Goal: Check status: Check status

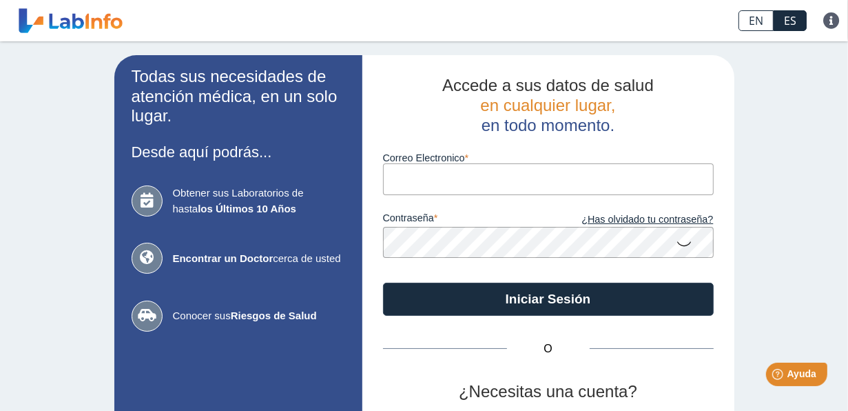
type input "[EMAIL_ADDRESS][DOMAIN_NAME]"
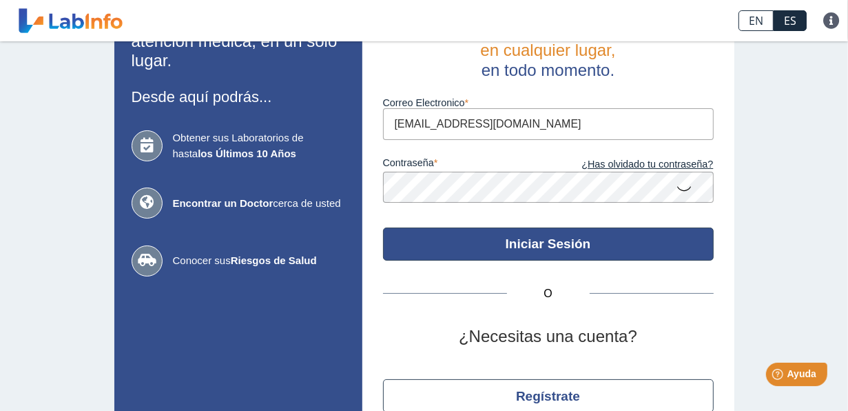
click at [518, 249] on button "Iniciar Sesión" at bounding box center [548, 243] width 331 height 33
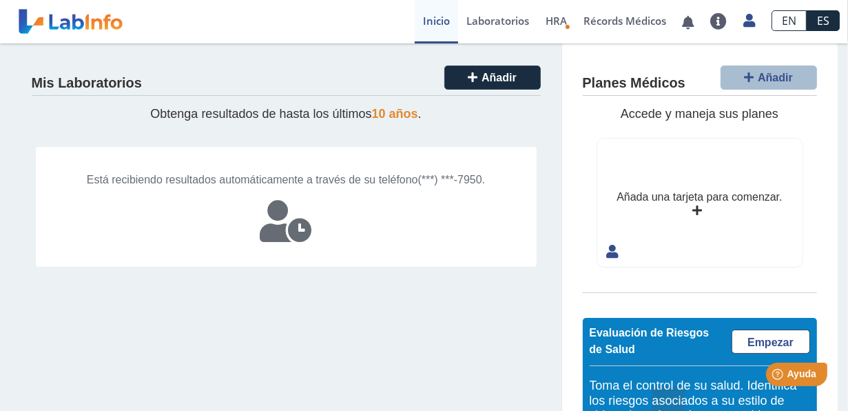
click at [282, 210] on div "Está recibiendo resultados automáticamente a través de su teléfono (***) ***-79…" at bounding box center [286, 206] width 502 height 121
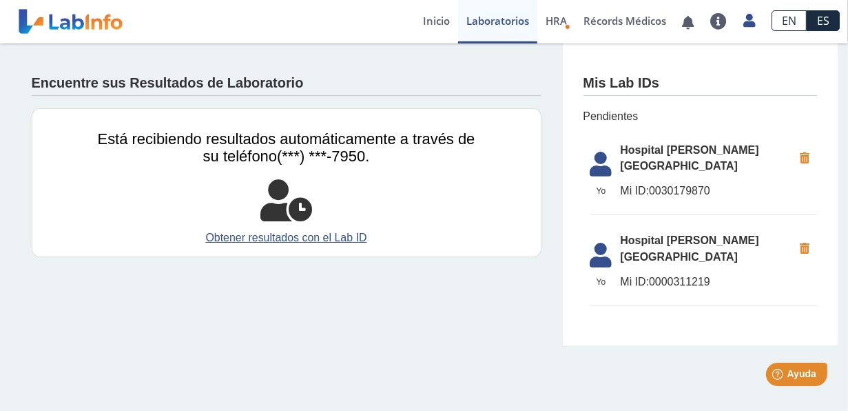
click at [657, 232] on span "Hospital [PERSON_NAME][GEOGRAPHIC_DATA]" at bounding box center [707, 248] width 173 height 33
click at [595, 243] on icon at bounding box center [601, 259] width 39 height 33
click at [663, 232] on span "Hospital [PERSON_NAME][GEOGRAPHIC_DATA]" at bounding box center [707, 248] width 173 height 33
click at [629, 166] on li "[GEOGRAPHIC_DATA] [PERSON_NAME][GEOGRAPHIC_DATA] ID: 0030179870" at bounding box center [704, 175] width 227 height 81
click at [626, 121] on span "Pendientes" at bounding box center [701, 116] width 234 height 17
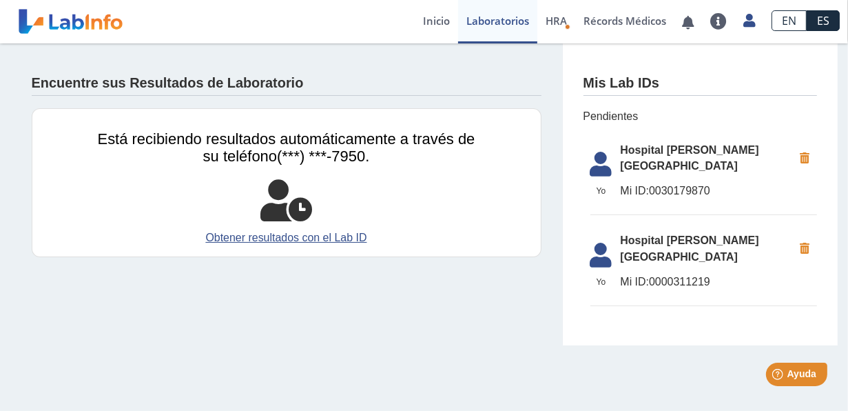
click at [292, 201] on icon at bounding box center [286, 200] width 52 height 41
click at [296, 147] on span "(***) ***-7950." at bounding box center [323, 155] width 92 height 17
click at [452, 25] on link "Inicio" at bounding box center [436, 21] width 43 height 43
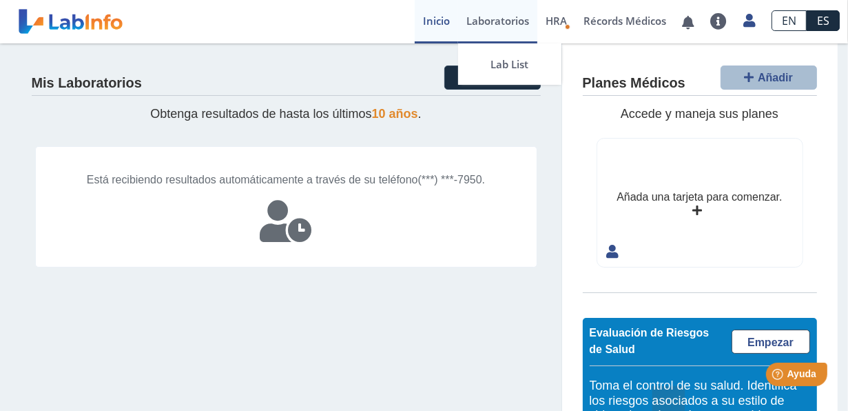
click at [500, 26] on link "Laboratorios" at bounding box center [497, 21] width 79 height 43
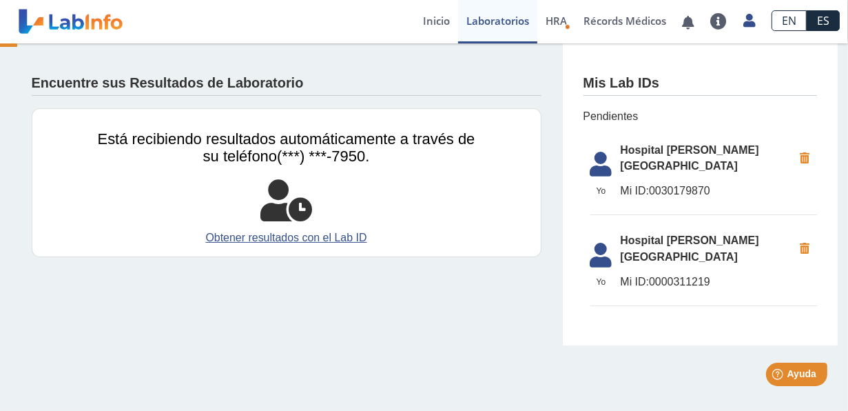
click at [285, 164] on div "Está recibiendo resultados automáticamente a través de su teléfono (***) ***-79…" at bounding box center [287, 182] width 510 height 149
click at [329, 238] on link "Obtener resultados con el Lab ID" at bounding box center [287, 237] width 378 height 17
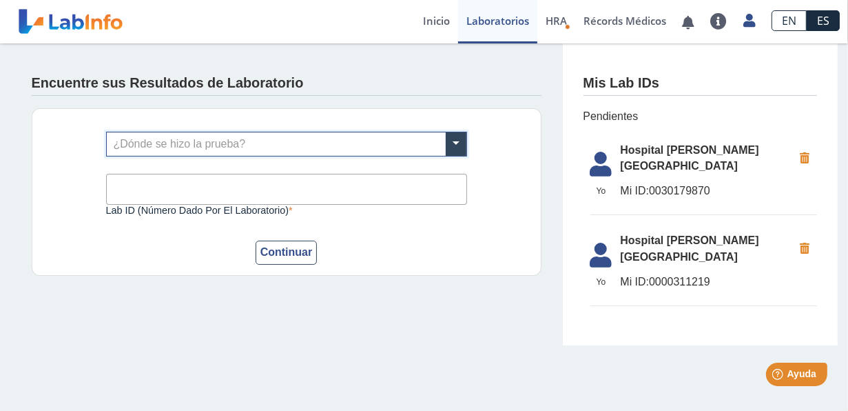
click at [119, 133] on input "text" at bounding box center [287, 143] width 360 height 23
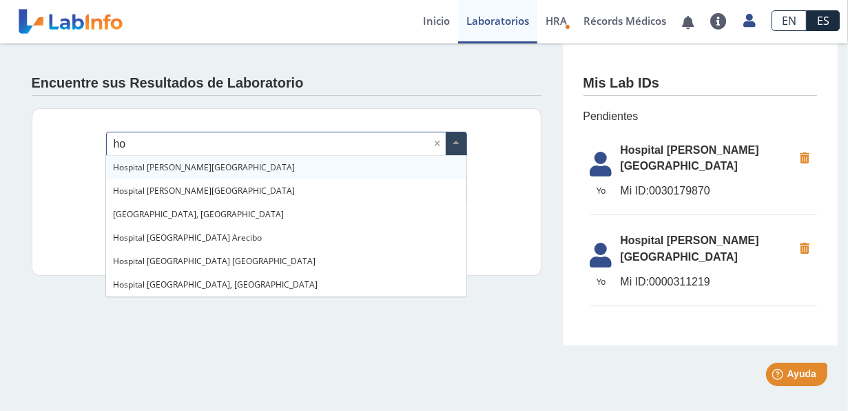
type input "hos"
click at [167, 170] on span "Hospital [PERSON_NAME][GEOGRAPHIC_DATA]" at bounding box center [204, 167] width 182 height 12
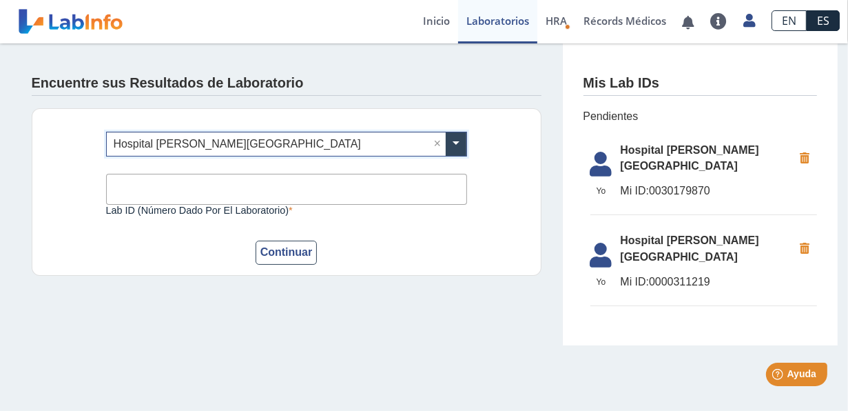
click at [143, 195] on input "Lab ID (número dado por el laboratorio)" at bounding box center [286, 189] width 361 height 31
click at [165, 190] on input "0000" at bounding box center [286, 189] width 361 height 31
click at [144, 185] on input "0000" at bounding box center [286, 189] width 361 height 31
type input "0000311219"
click at [297, 247] on button "Continuar" at bounding box center [287, 253] width 62 height 24
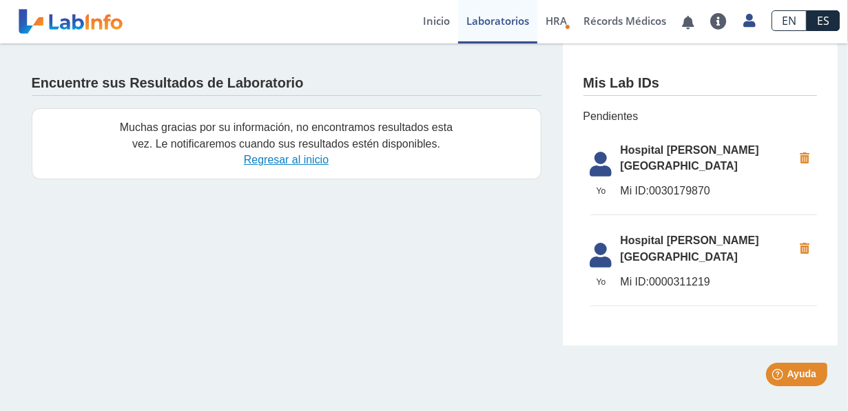
click at [267, 163] on link "Regresar al inicio" at bounding box center [286, 160] width 85 height 12
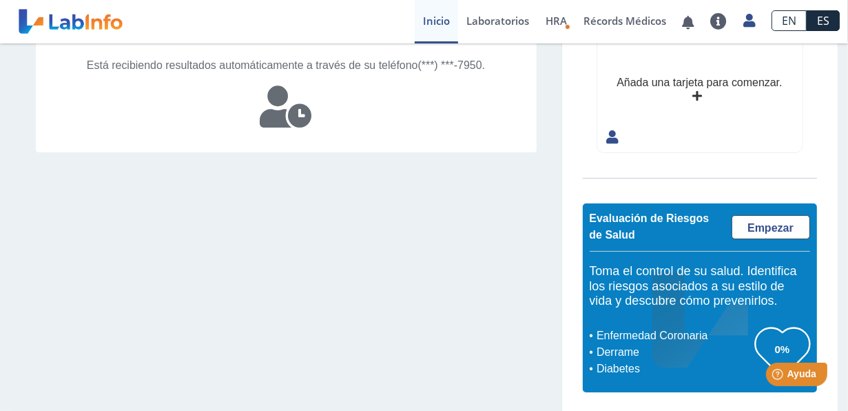
scroll to position [116, 0]
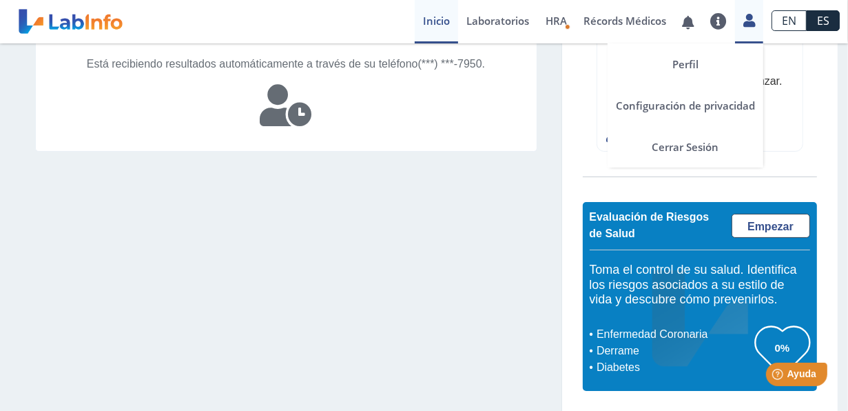
click at [744, 12] on link at bounding box center [749, 19] width 28 height 18
click at [692, 147] on link "Cerrar Sesión" at bounding box center [686, 146] width 156 height 41
